Goal: Task Accomplishment & Management: Use online tool/utility

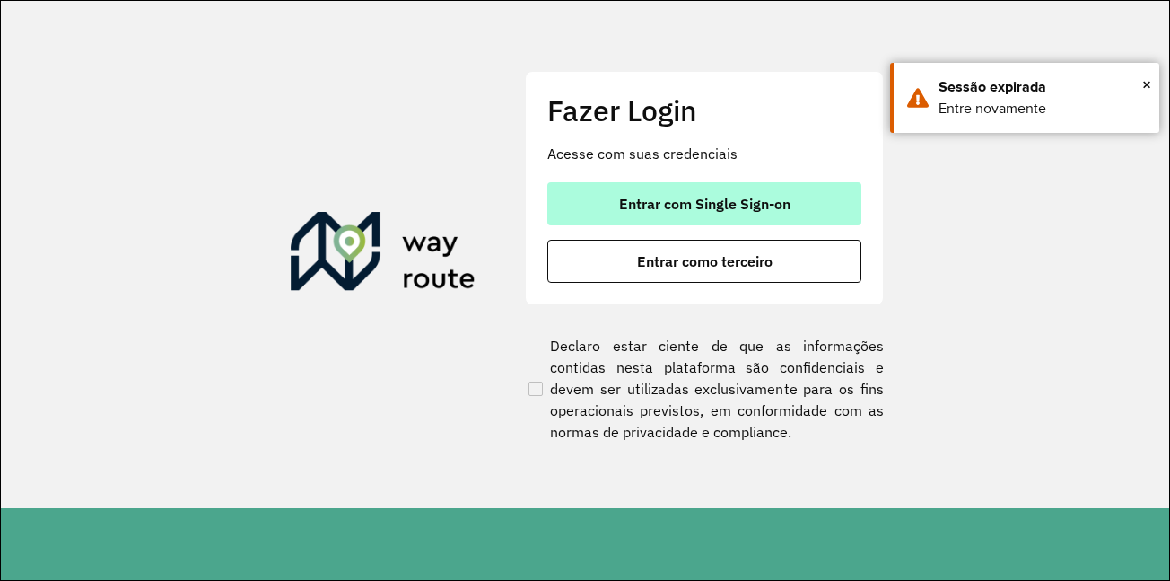
click at [702, 197] on span "Entrar com Single Sign-on" at bounding box center [704, 204] width 171 height 14
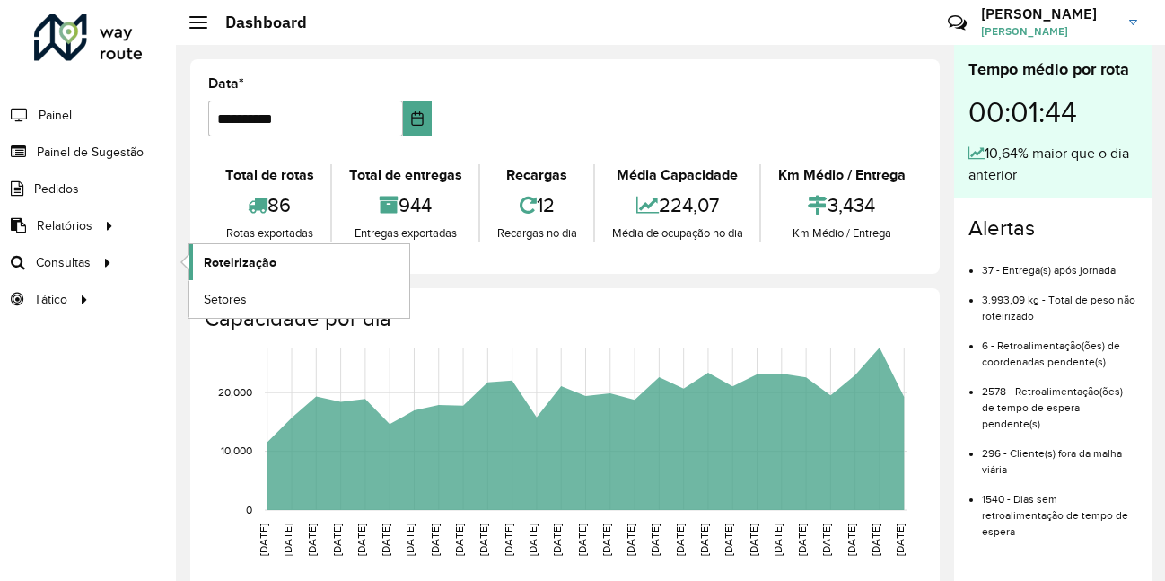
click at [280, 265] on link "Roteirização" at bounding box center [299, 262] width 220 height 36
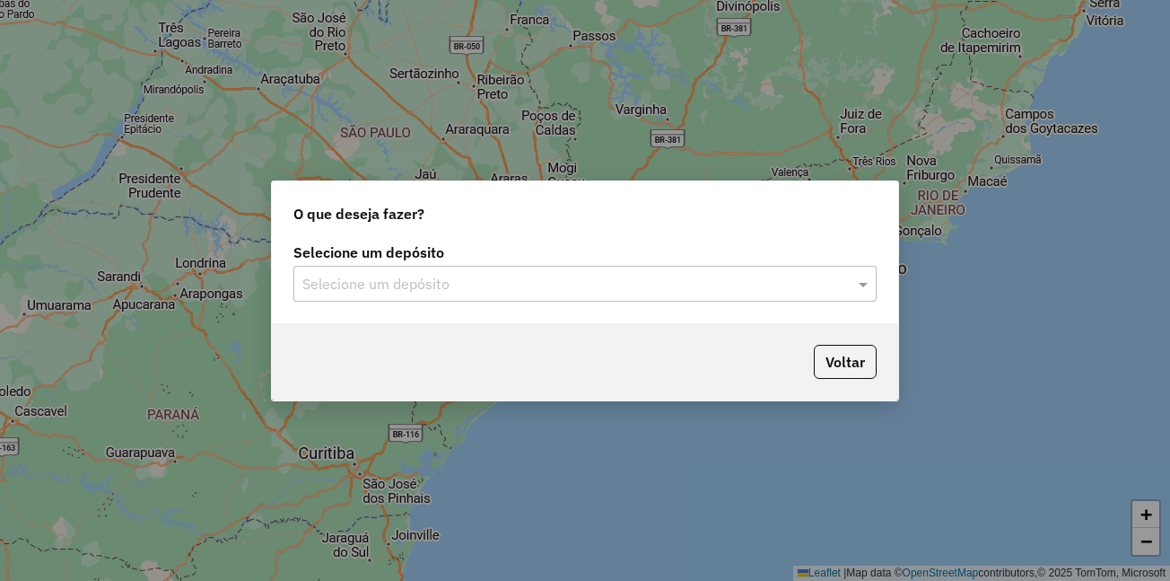
click at [358, 285] on input "text" at bounding box center [566, 285] width 529 height 22
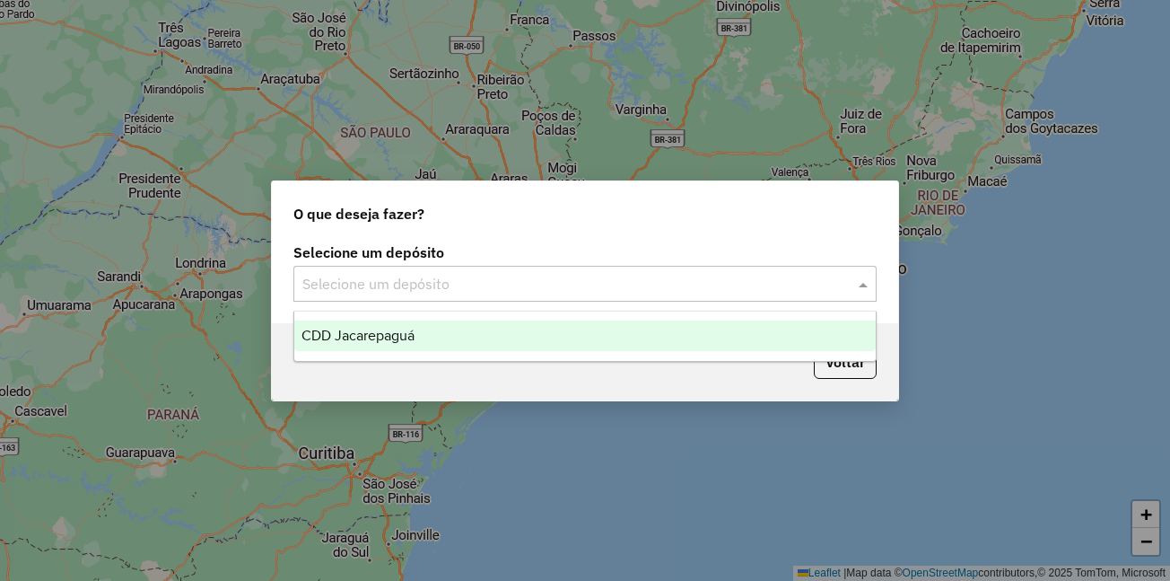
click at [371, 341] on span "CDD Jacarepaguá" at bounding box center [357, 335] width 113 height 15
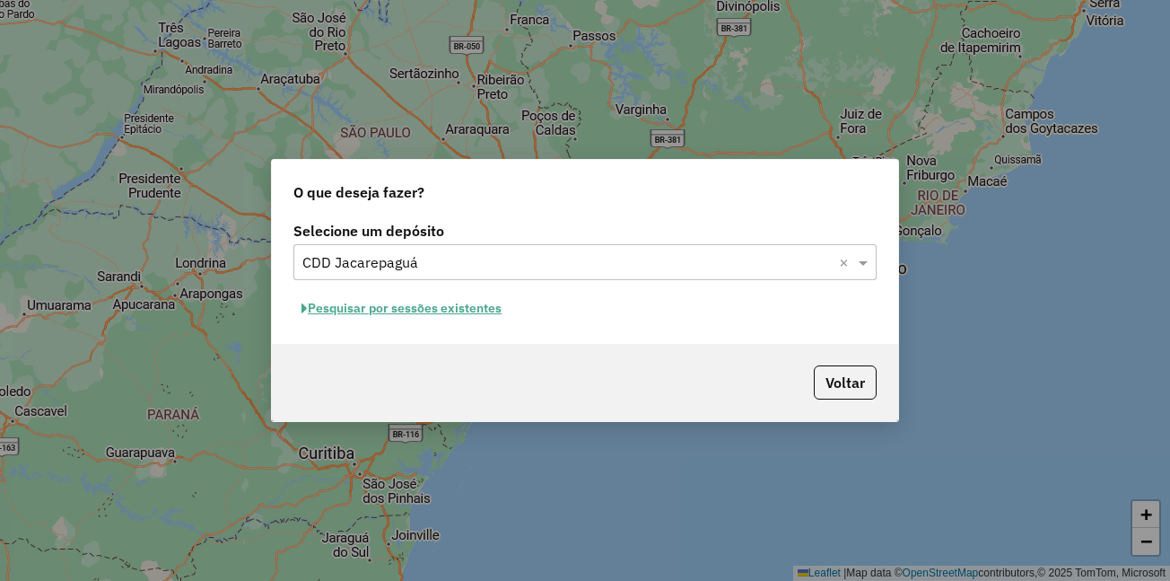
click at [384, 314] on button "Pesquisar por sessões existentes" at bounding box center [401, 308] width 216 height 28
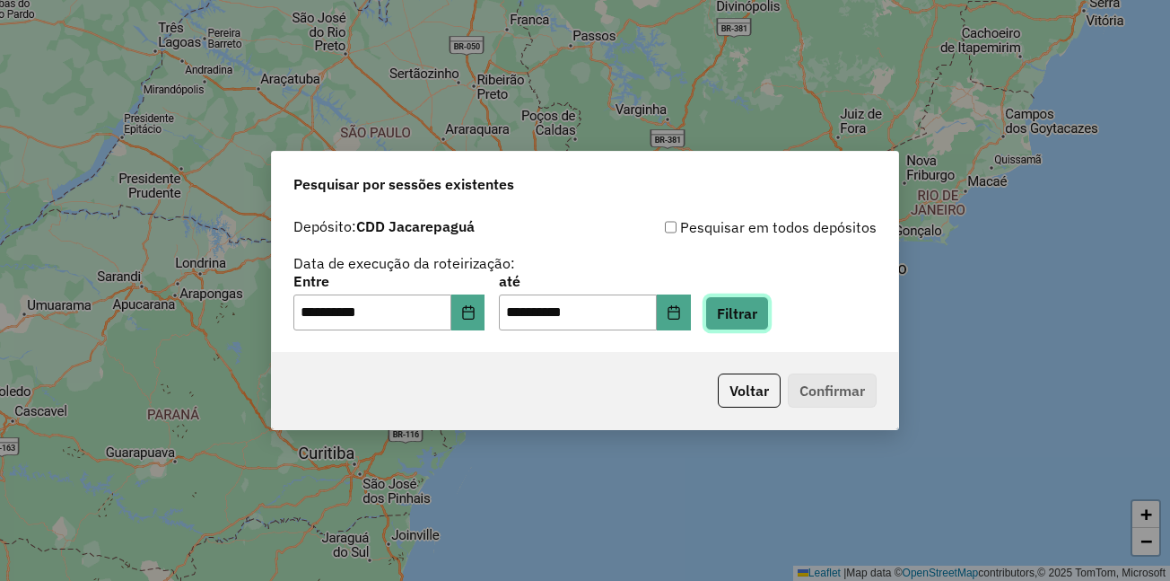
click at [764, 321] on button "Filtrar" at bounding box center [737, 313] width 64 height 34
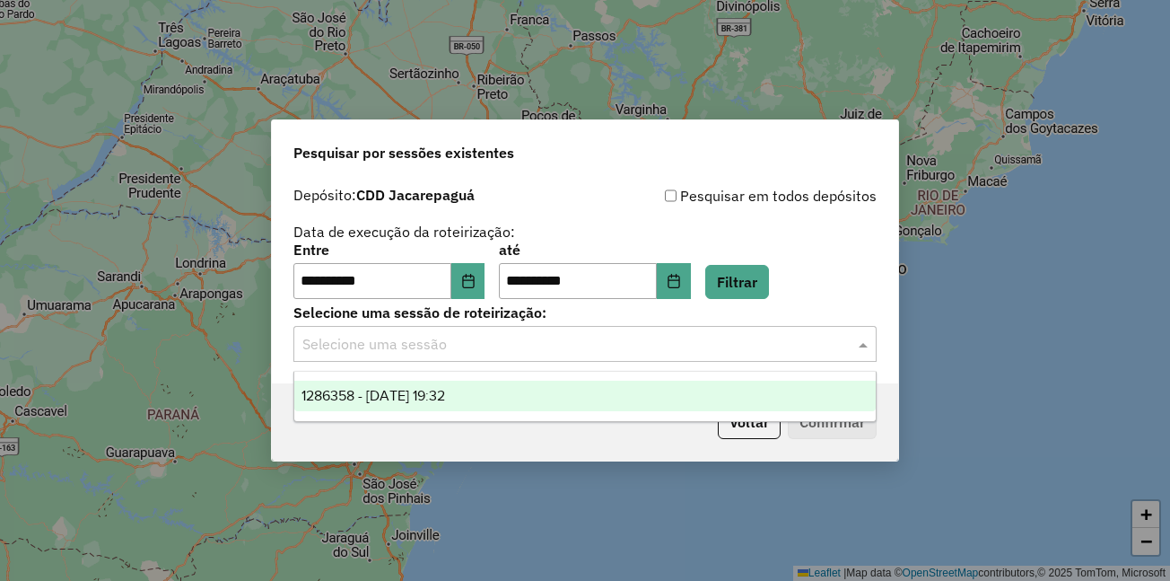
click at [581, 353] on input "text" at bounding box center [566, 345] width 529 height 22
click at [445, 389] on span "1286358 - [DATE] 19:32" at bounding box center [373, 395] width 144 height 15
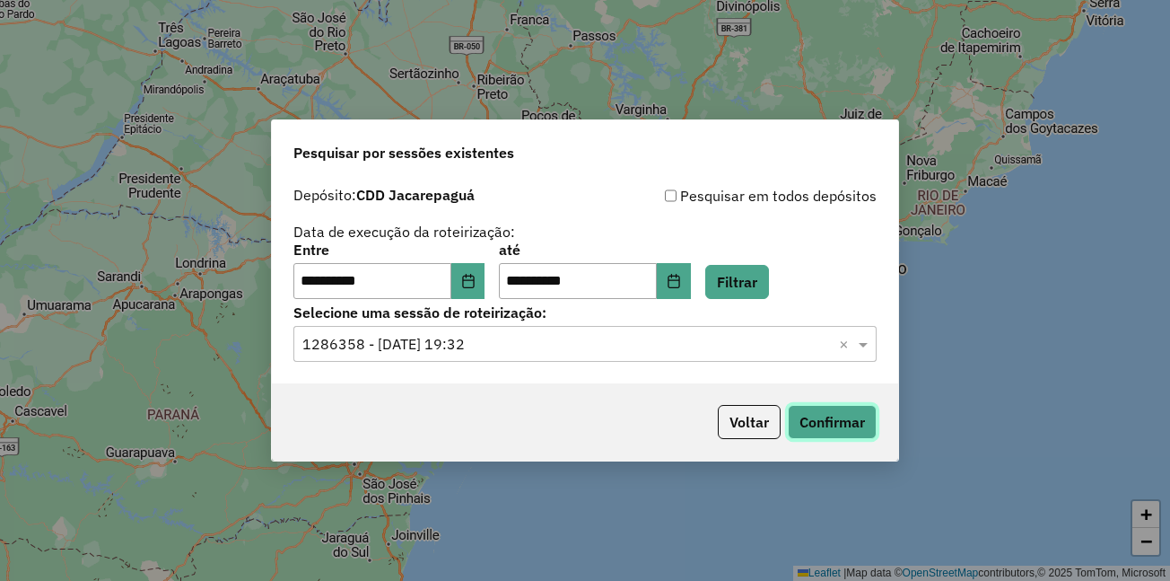
click at [810, 418] on button "Confirmar" at bounding box center [832, 422] width 89 height 34
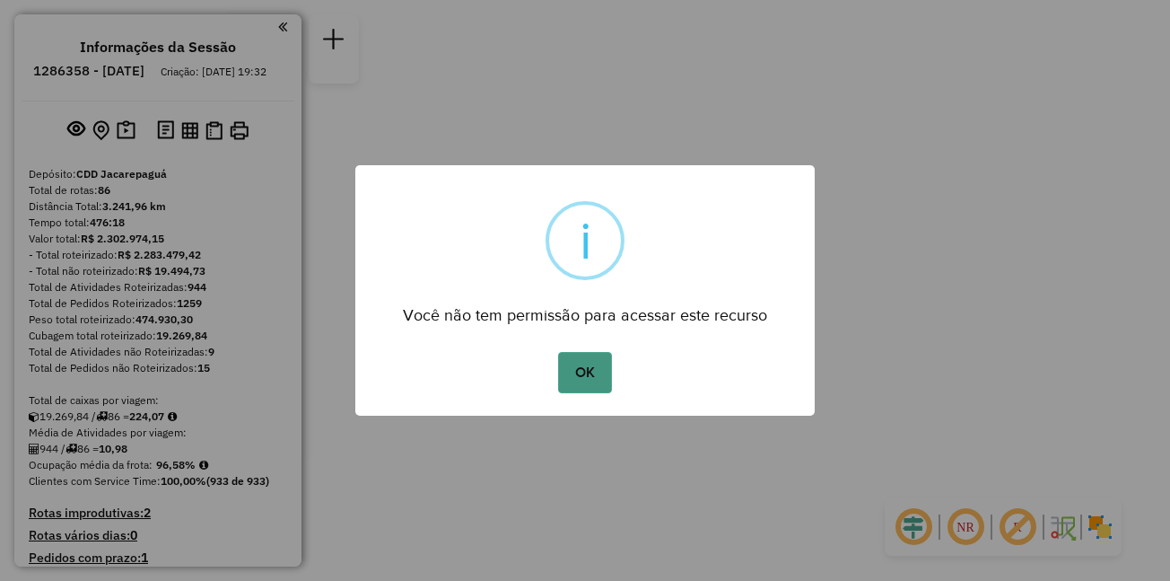
click at [600, 364] on button "OK" at bounding box center [584, 372] width 53 height 41
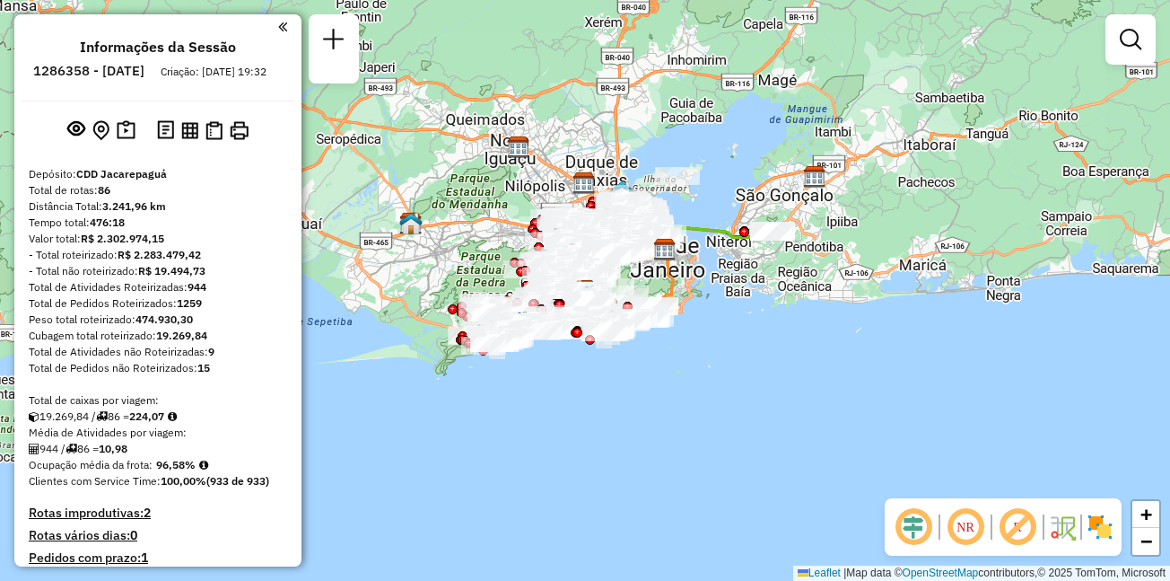
scroll to position [5994, 0]
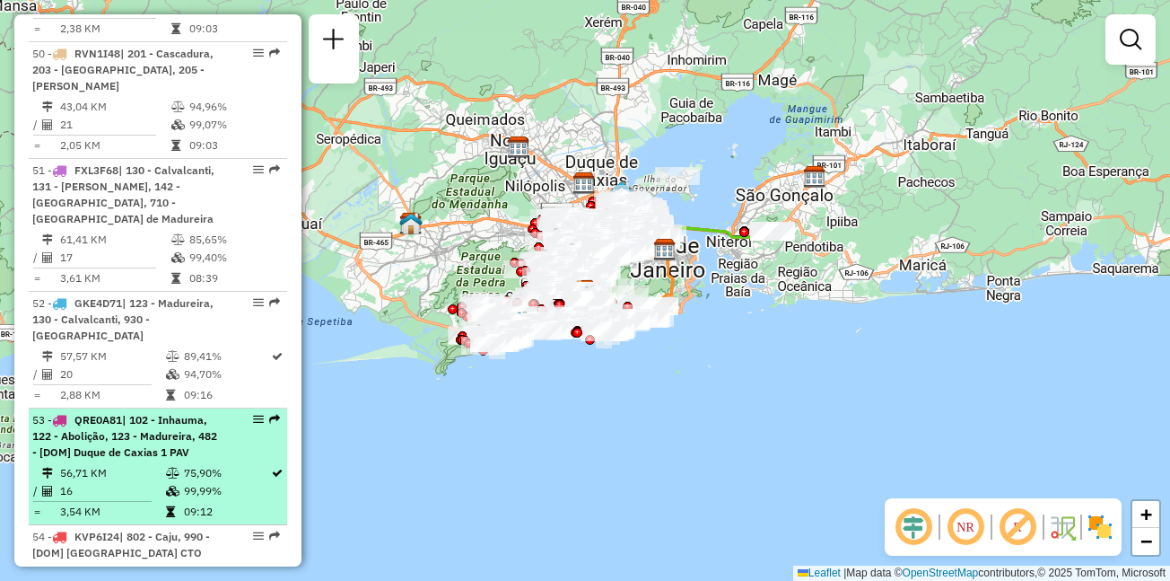
click at [108, 413] on span "| 102 - Inhauma, 122 - Abolição, 123 - Madureira, 482 - [DOM] Duque de Caxias 1…" at bounding box center [124, 436] width 185 height 46
select select "**********"
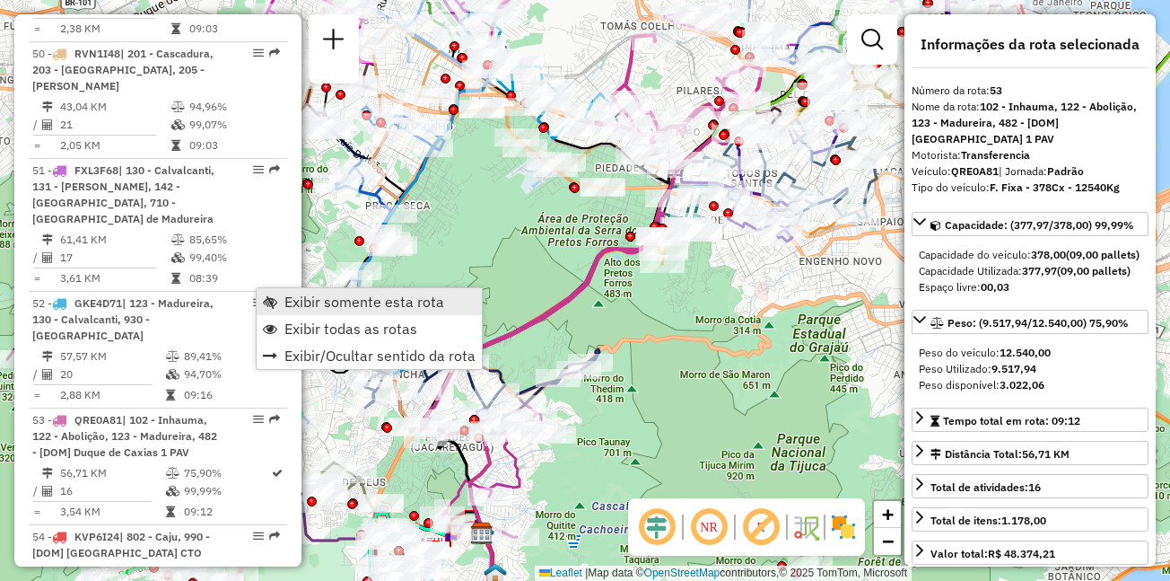
click at [302, 304] on span "Exibir somente esta rota" at bounding box center [364, 301] width 160 height 14
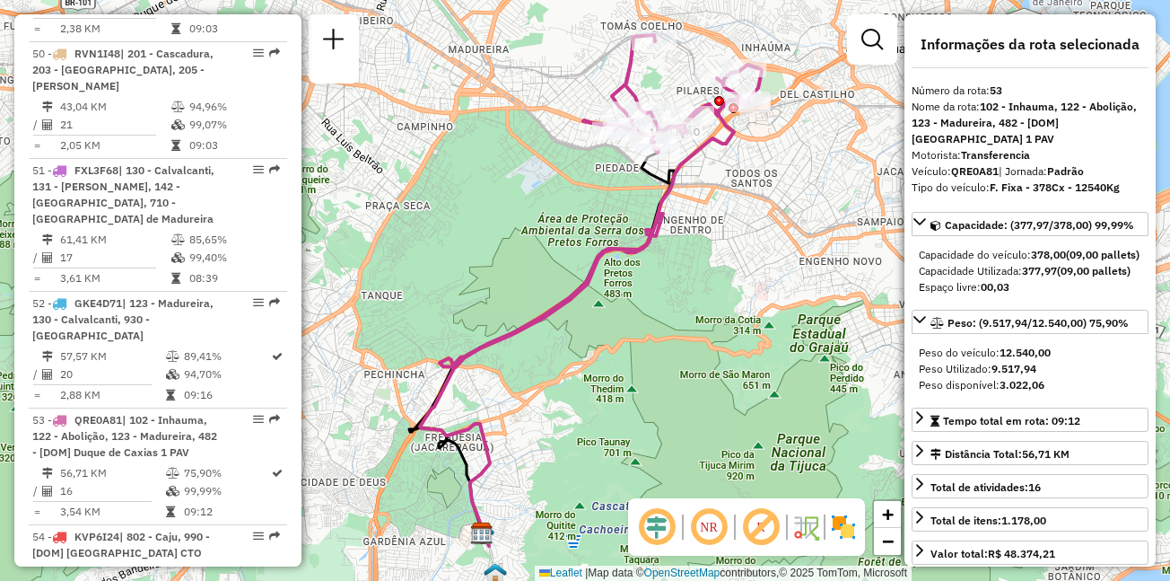
drag, startPoint x: 561, startPoint y: 181, endPoint x: 521, endPoint y: 230, distance: 62.5
click at [515, 225] on div "Janela de atendimento Grade de atendimento Capacidade Transportadoras Veículos …" at bounding box center [585, 290] width 1170 height 581
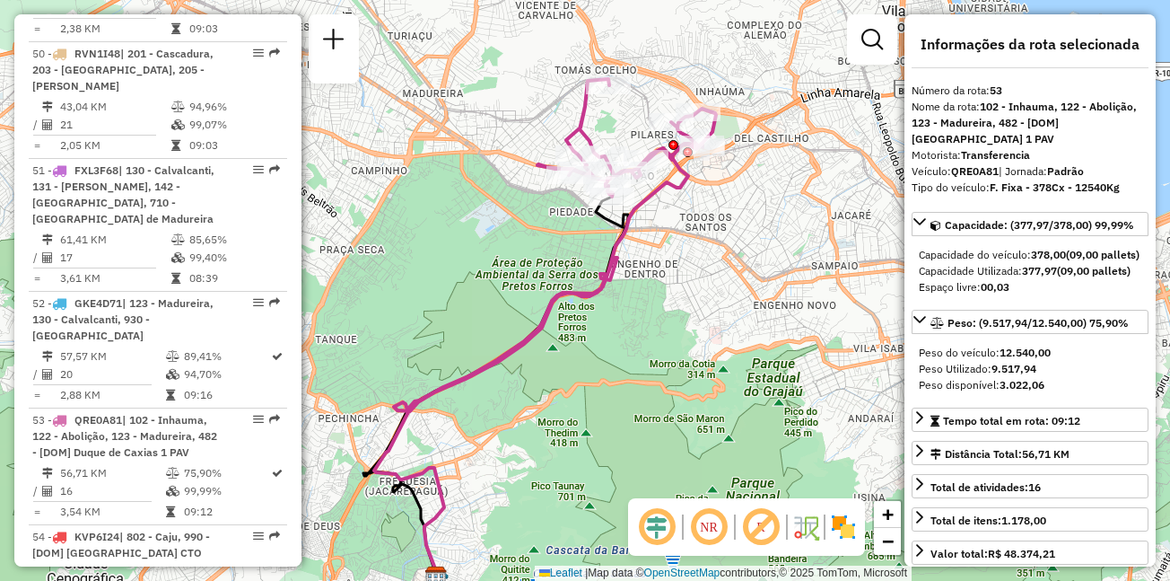
click at [841, 525] on img at bounding box center [843, 526] width 29 height 29
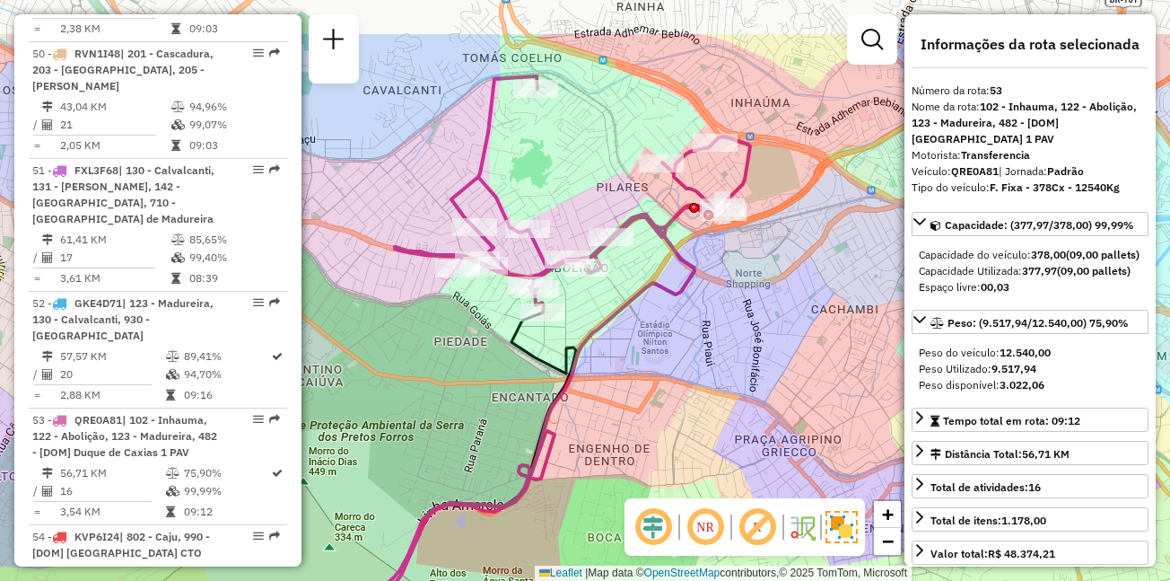
drag, startPoint x: 715, startPoint y: 161, endPoint x: 671, endPoint y: 243, distance: 93.5
click at [671, 243] on icon at bounding box center [572, 194] width 355 height 236
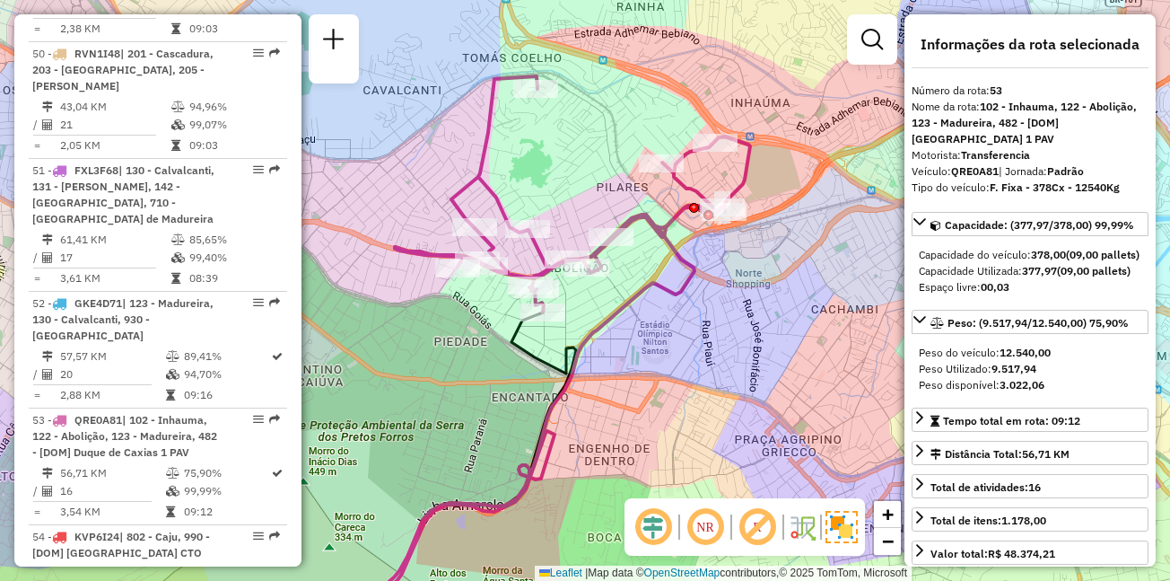
scroll to position [6312, 0]
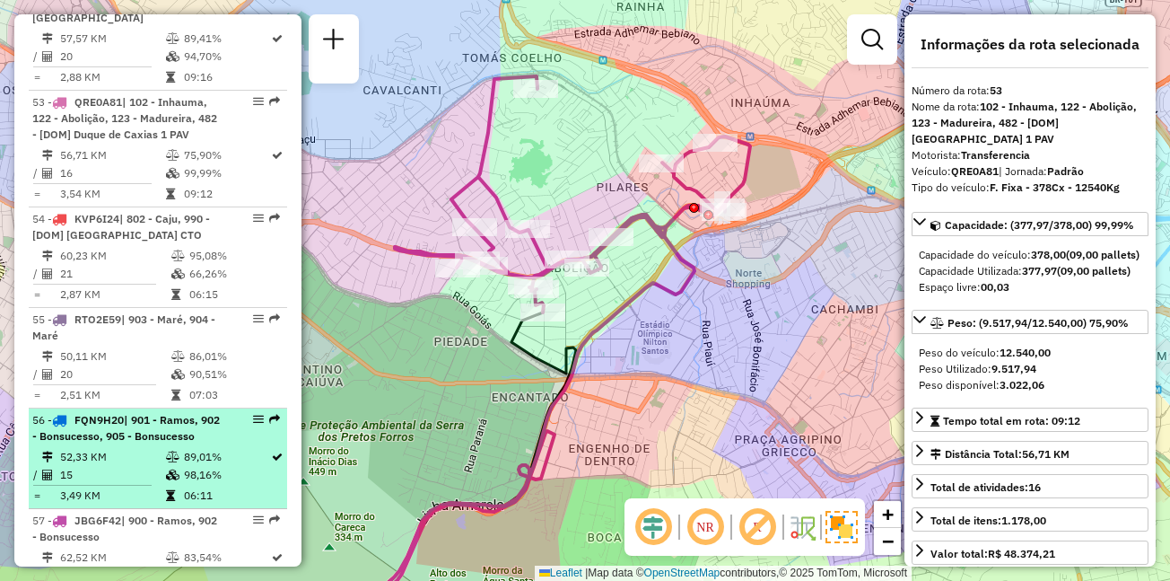
click at [152, 413] on span "| 901 - Ramos, 902 - Bonsucesso, 905 - Bonsucesso" at bounding box center [126, 428] width 188 height 30
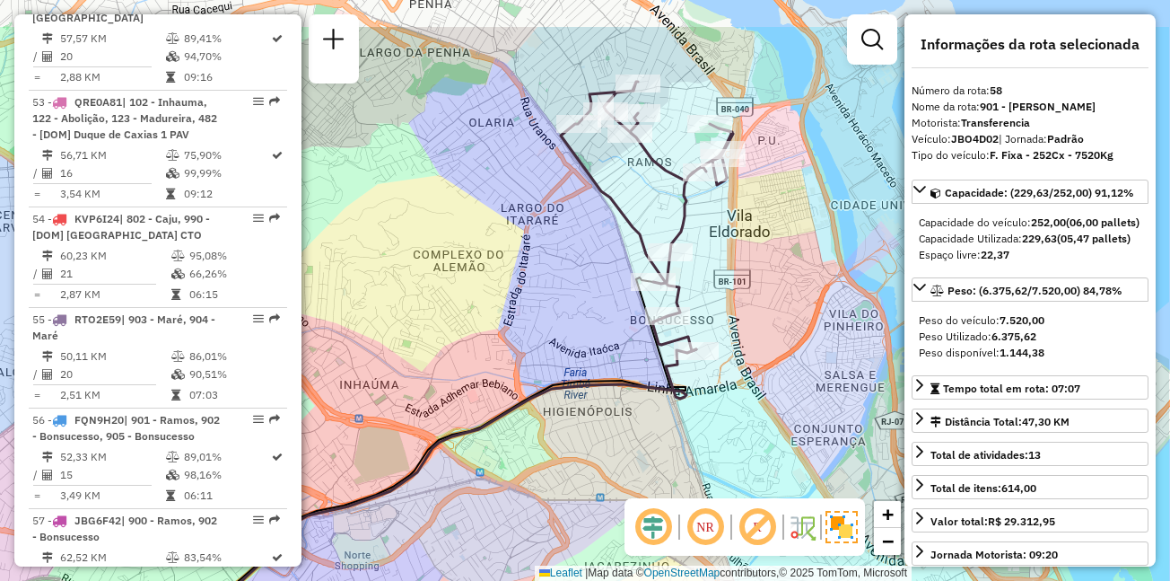
drag, startPoint x: 711, startPoint y: 177, endPoint x: 592, endPoint y: 262, distance: 145.9
click at [592, 262] on div "Janela de atendimento Grade de atendimento Capacidade Transportadoras Veículos …" at bounding box center [585, 290] width 1170 height 581
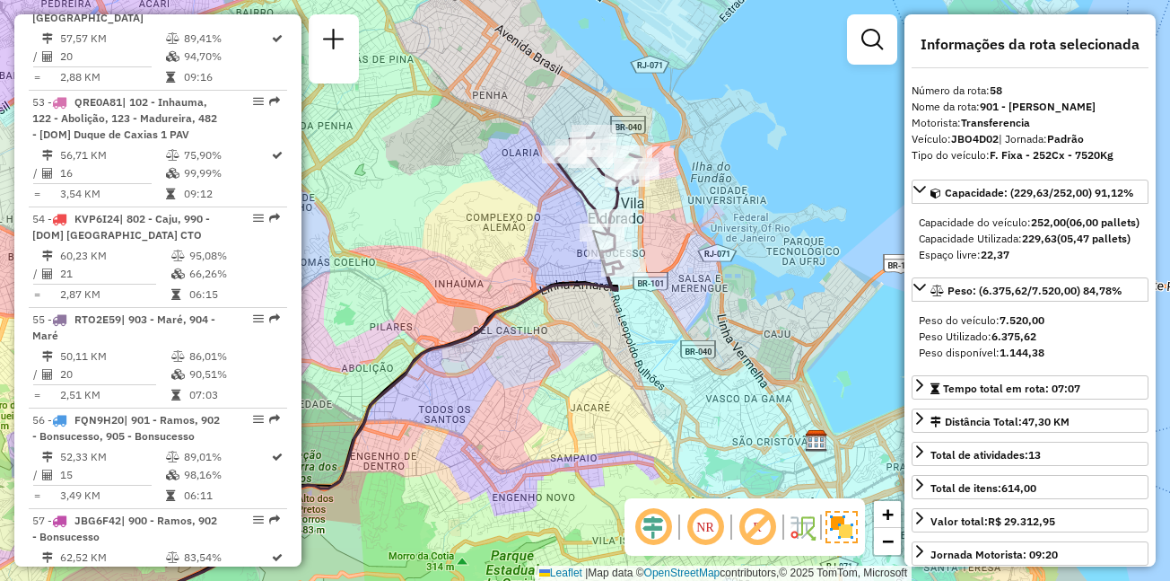
scroll to position [6782, 0]
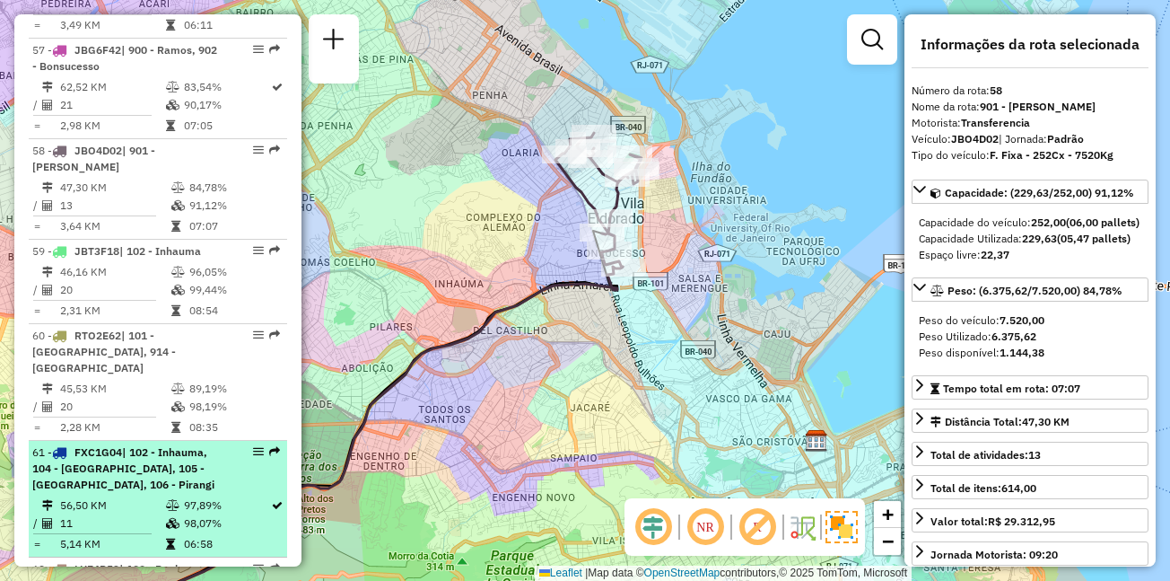
click at [134, 445] on span "| 102 - Inhauma, 104 - Olaria, 105 - Complexo do Alemão, 106 - Pirangi" at bounding box center [123, 468] width 182 height 46
